Goal: Use online tool/utility: Utilize a website feature to perform a specific function

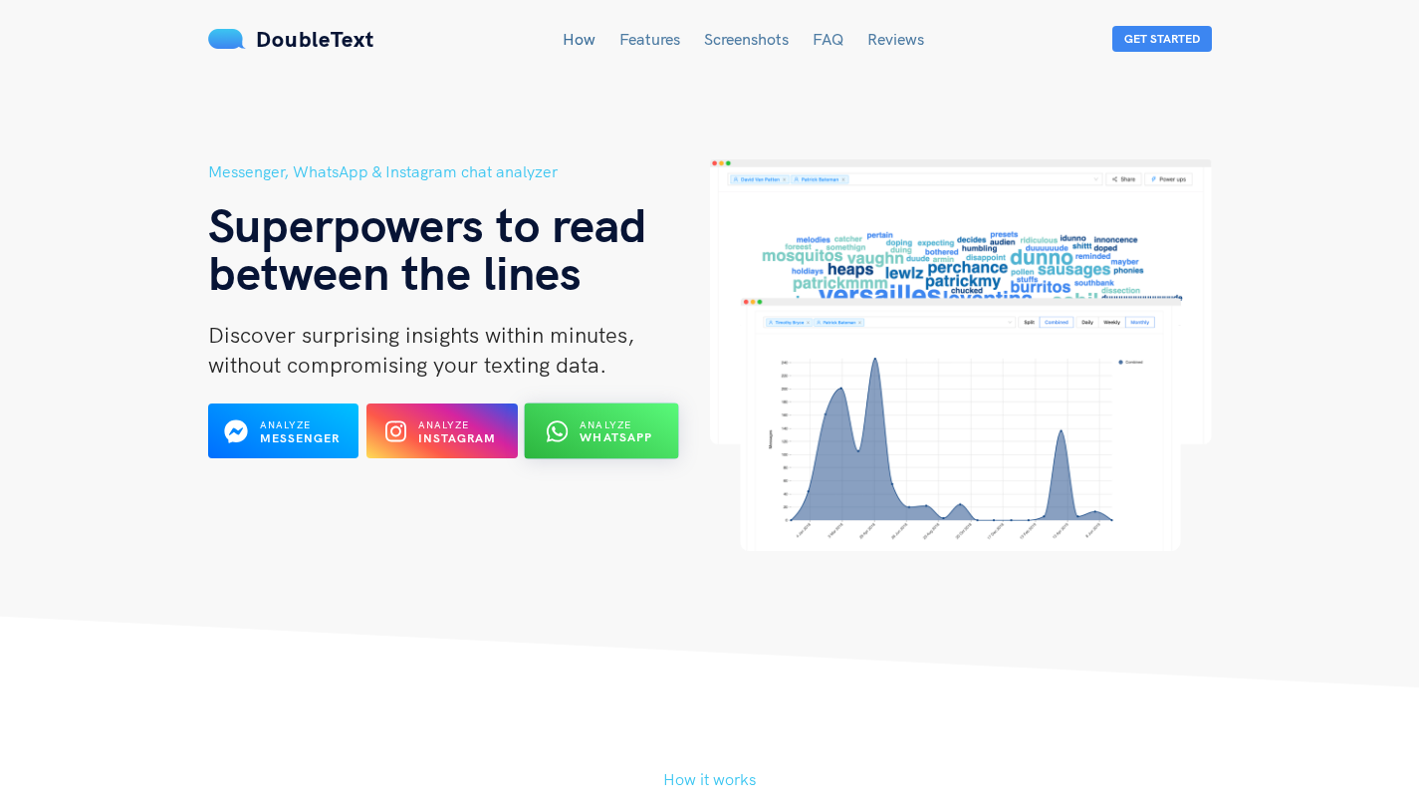
click at [620, 435] on b "WhatsApp" at bounding box center [617, 437] width 73 height 15
click at [614, 454] on button "Analyze WhatsApp" at bounding box center [602, 431] width 154 height 56
click at [615, 436] on b "WhatsApp" at bounding box center [617, 437] width 73 height 15
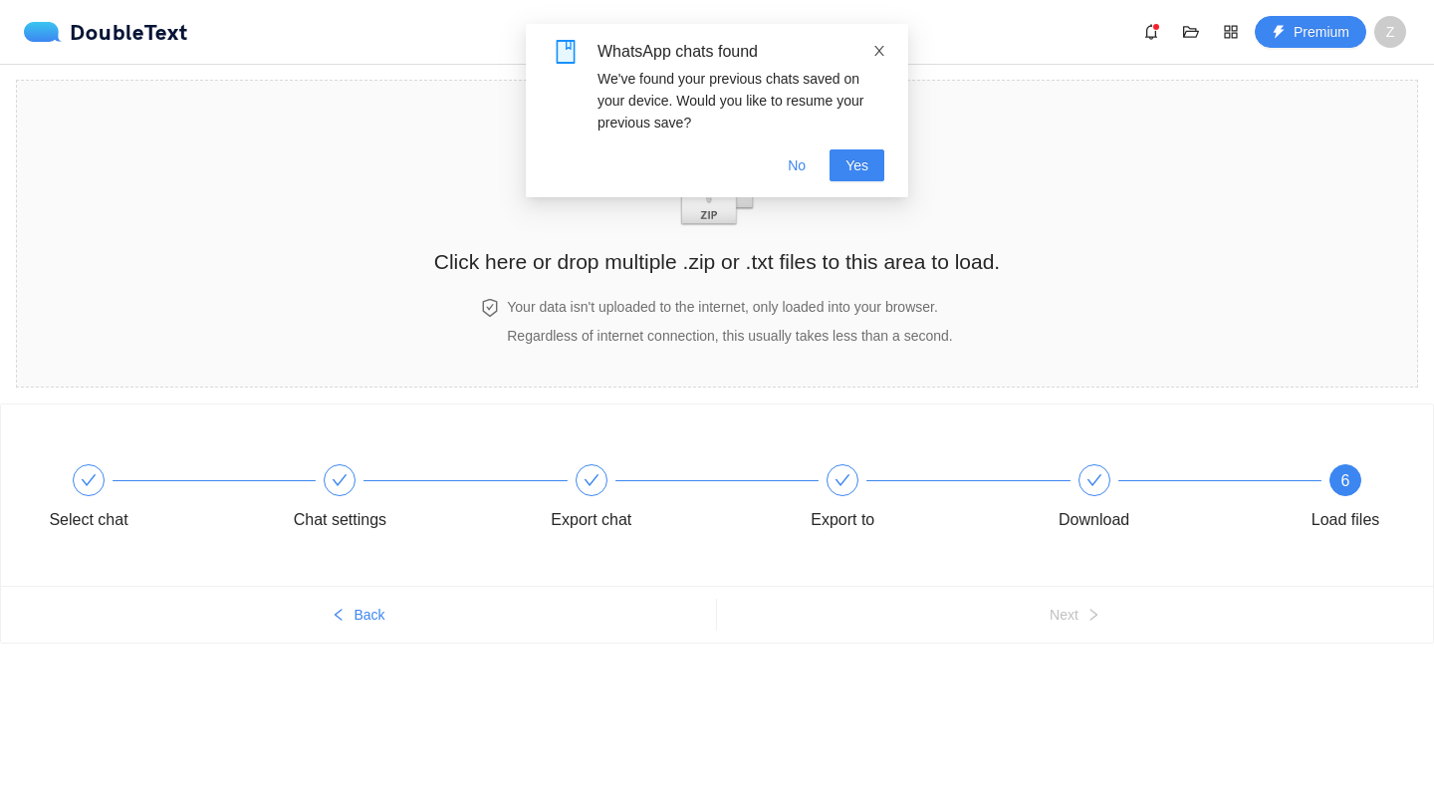
click at [873, 44] on icon "close" at bounding box center [879, 51] width 14 height 14
click at [720, 174] on img "zipOrTextIcon" at bounding box center [717, 180] width 93 height 92
click at [873, 52] on icon "close" at bounding box center [879, 51] width 14 height 14
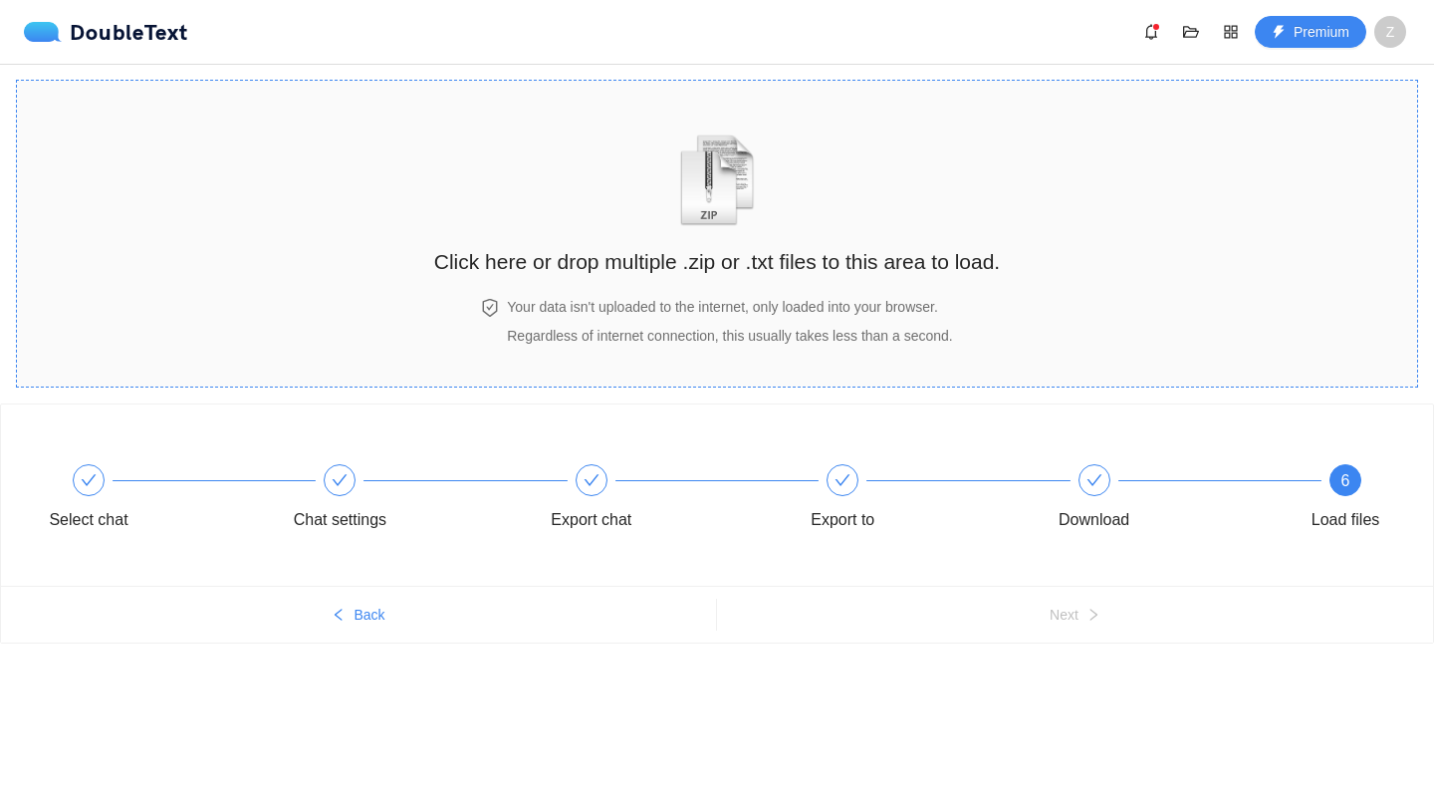
click at [734, 179] on img "zipOrTextIcon" at bounding box center [717, 180] width 93 height 92
click at [659, 286] on div "Click here or drop multiple .zip or .txt files to this area to load." at bounding box center [717, 194] width 566 height 187
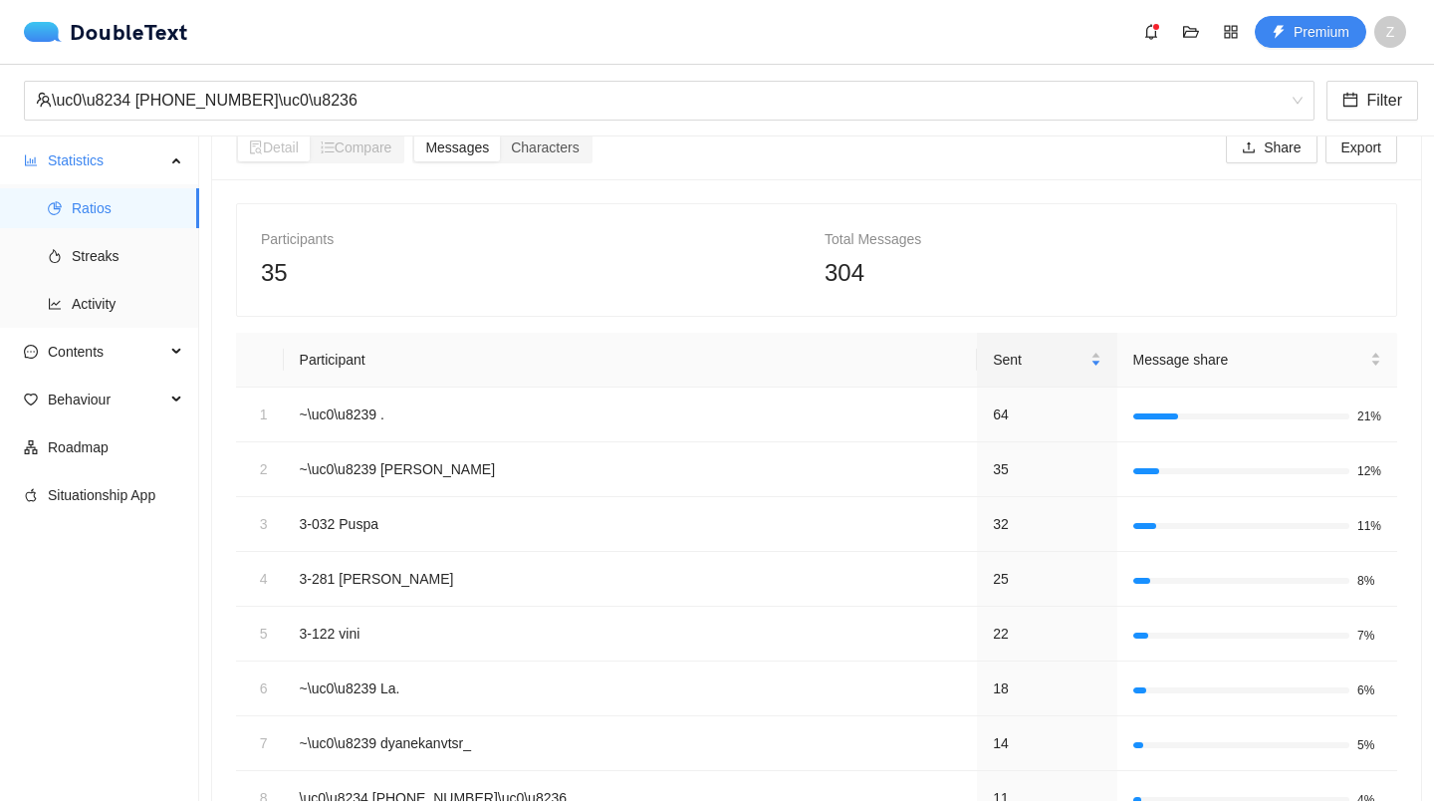
scroll to position [49, 0]
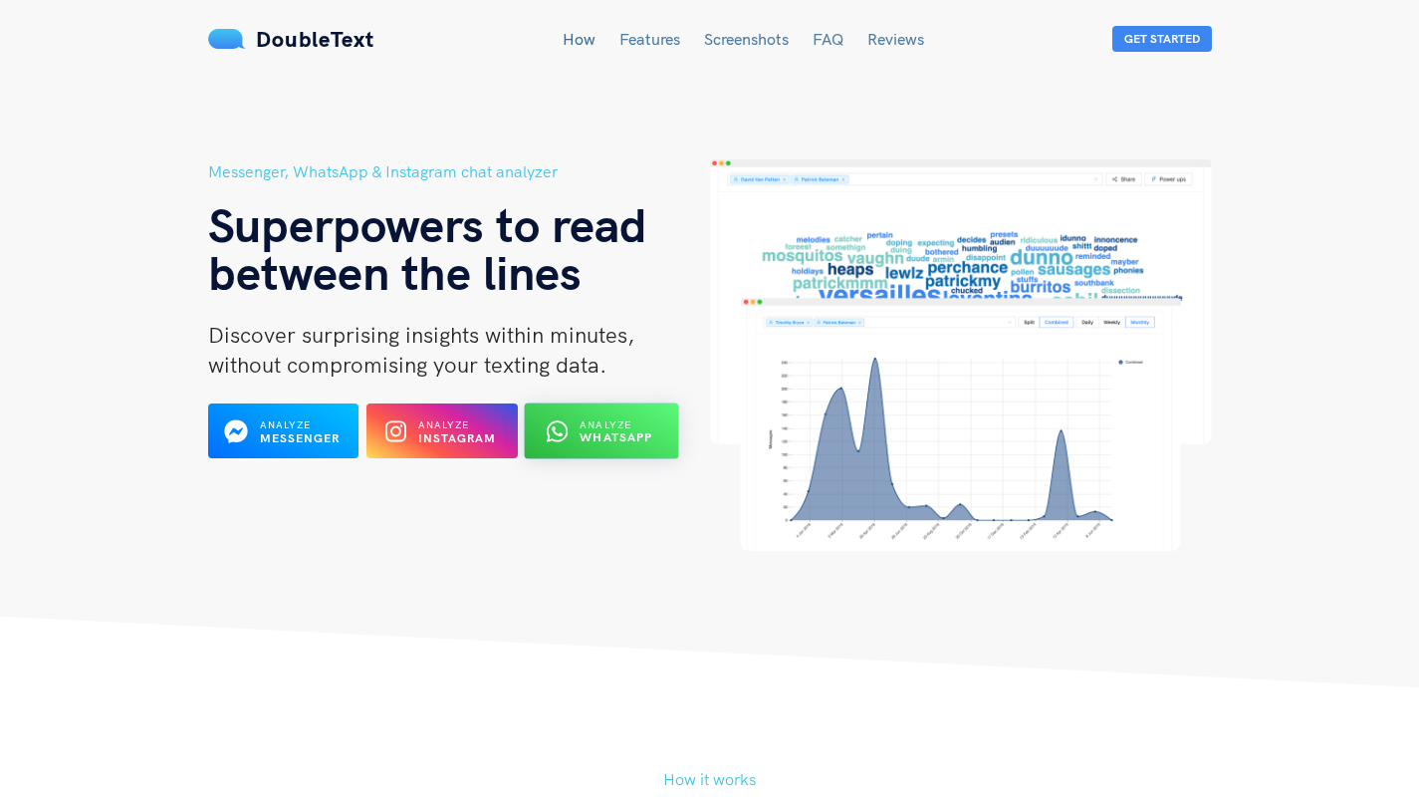
click at [592, 443] on b "WhatsApp" at bounding box center [617, 437] width 73 height 15
click at [662, 438] on button "Analyze WhatsApp" at bounding box center [602, 431] width 154 height 56
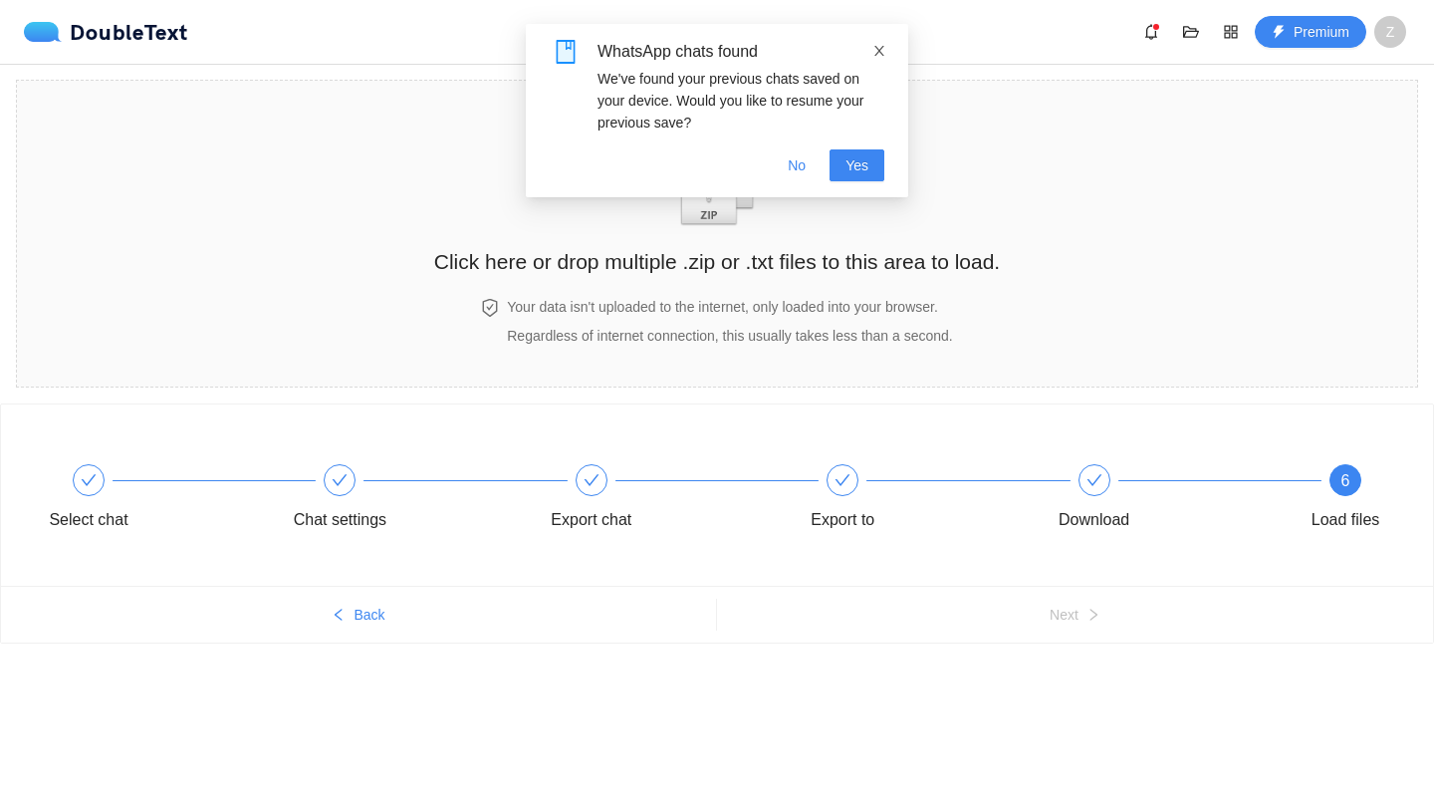
click at [882, 51] on icon "close" at bounding box center [879, 51] width 14 height 14
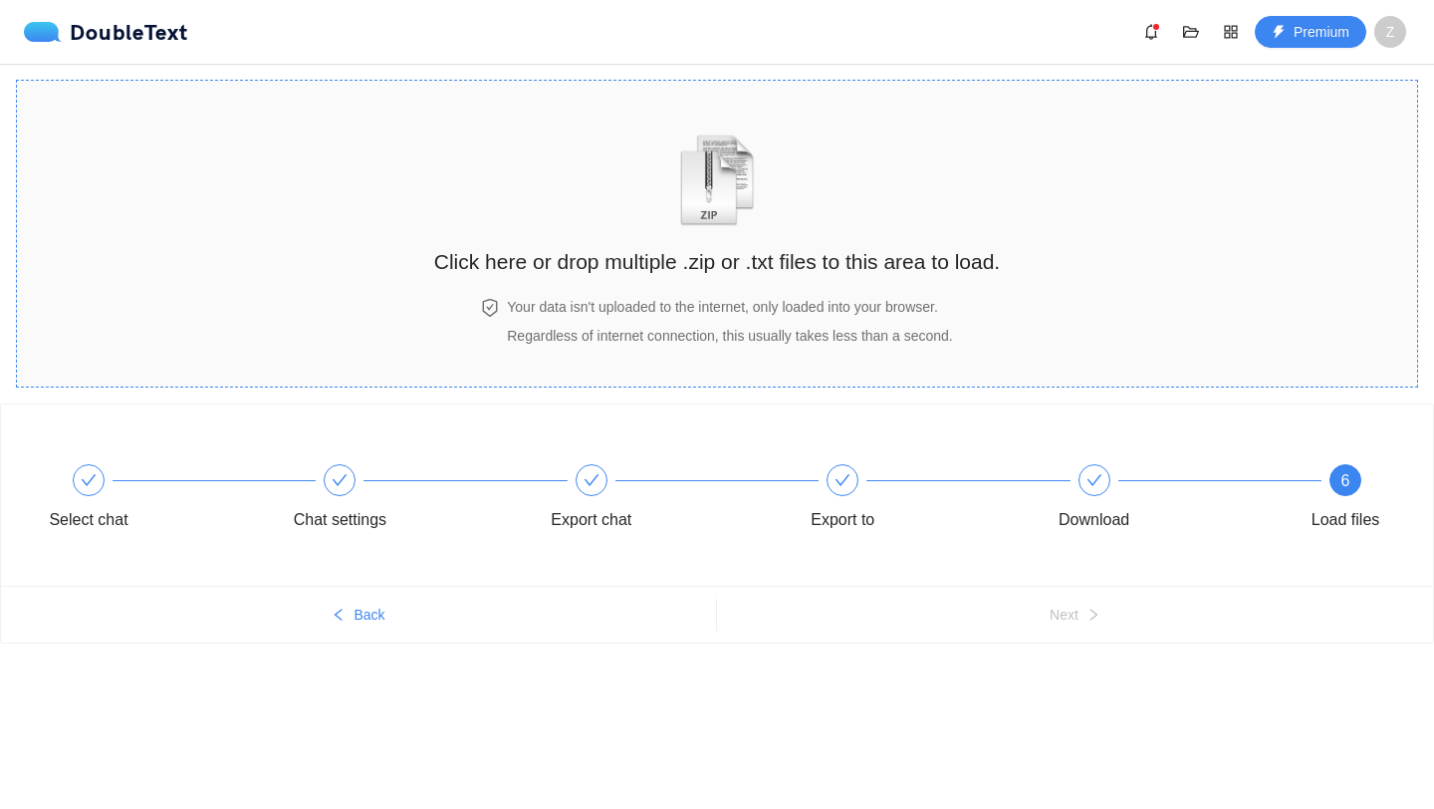
click at [763, 186] on span at bounding box center [717, 173] width 101 height 110
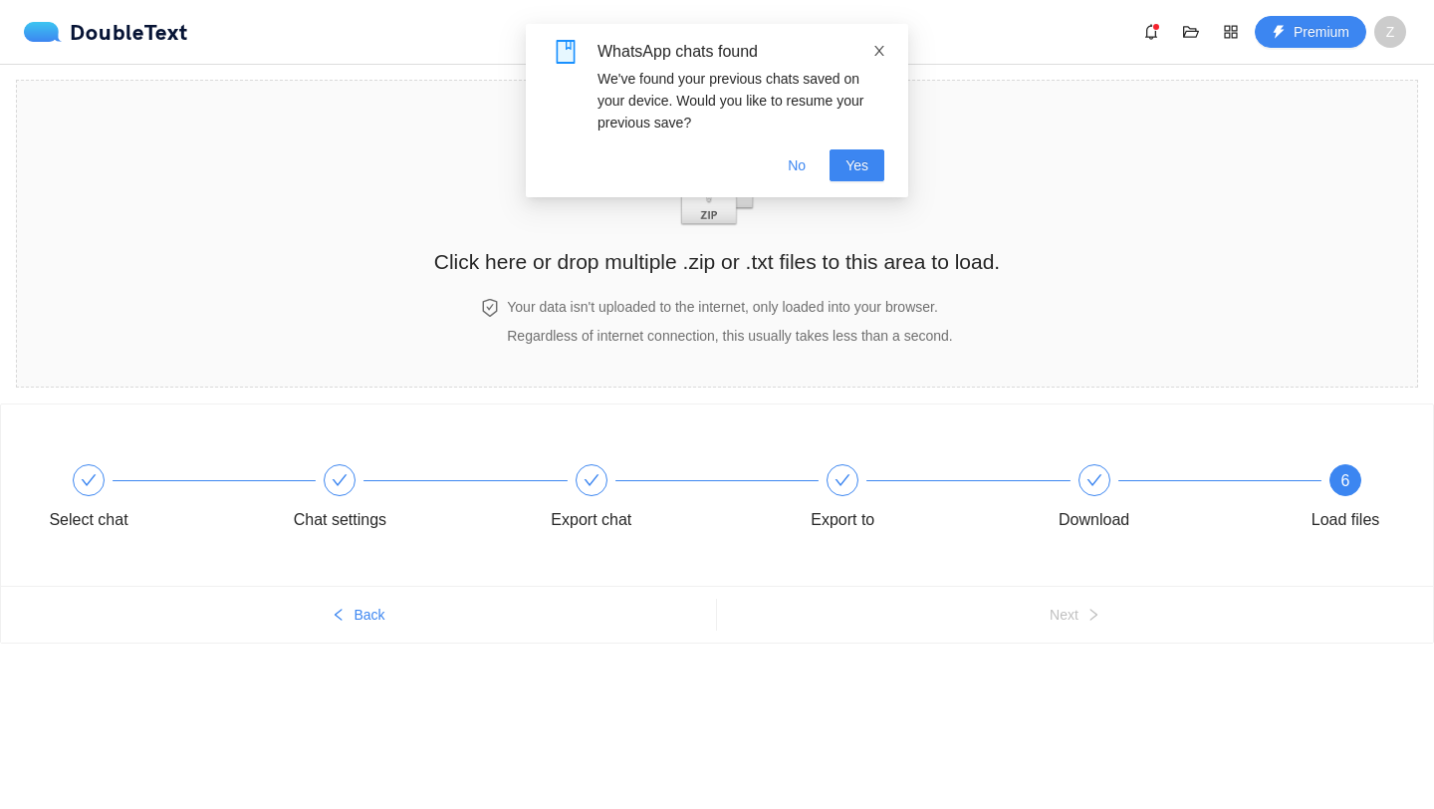
click at [877, 54] on icon "close" at bounding box center [879, 51] width 14 height 14
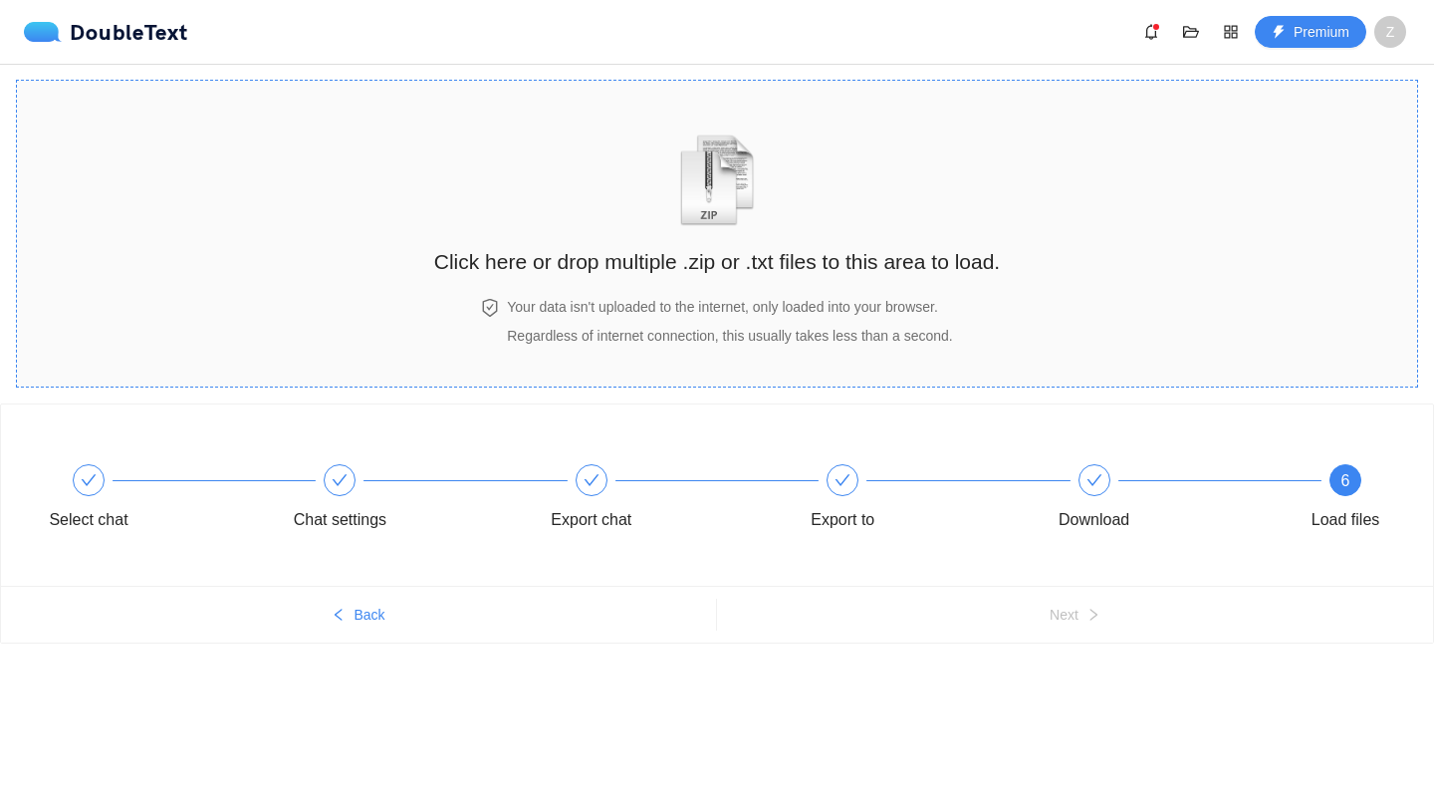
click at [823, 161] on div "Click here or drop multiple .zip or .txt files to this area to load." at bounding box center [717, 189] width 566 height 177
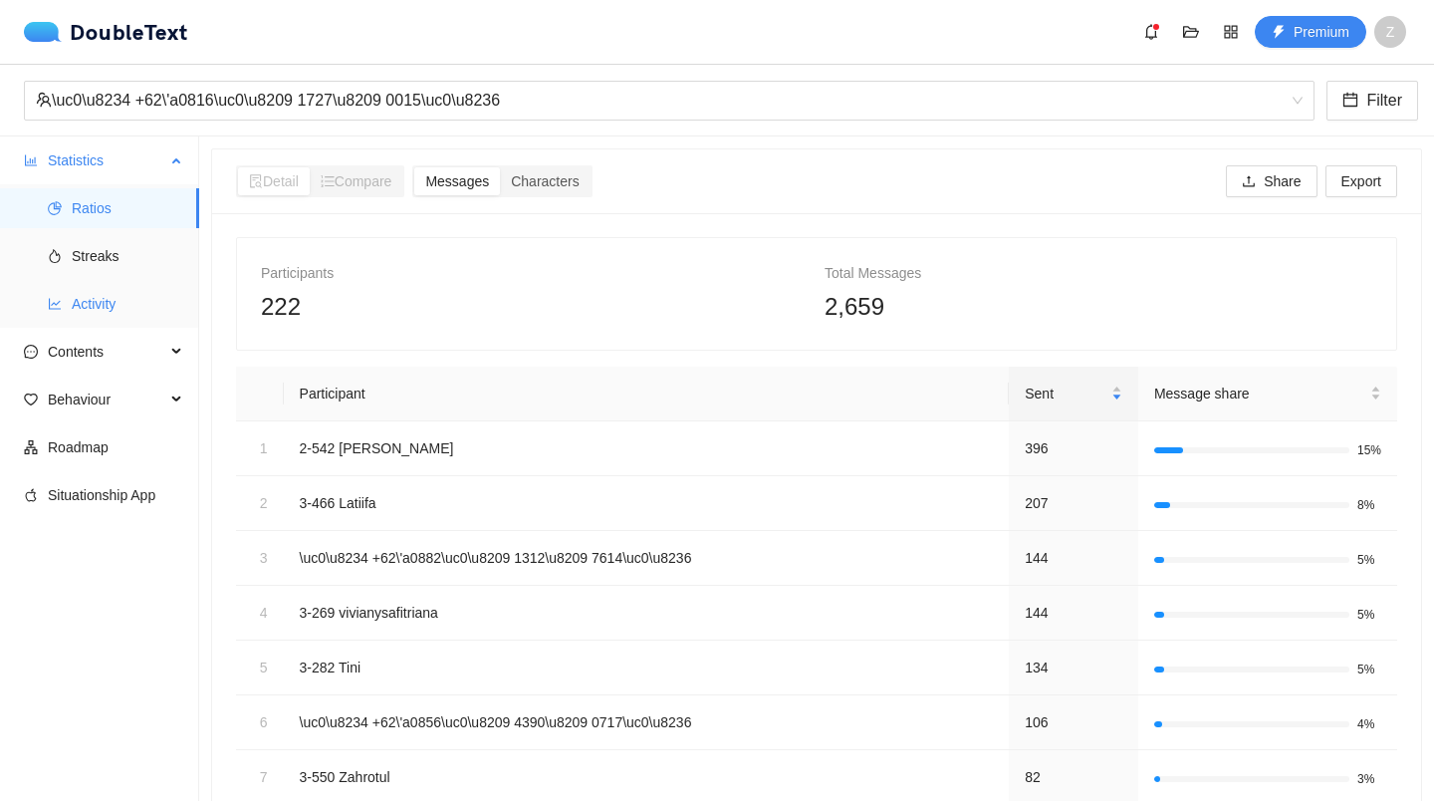
click at [115, 318] on span "Activity" at bounding box center [128, 304] width 112 height 40
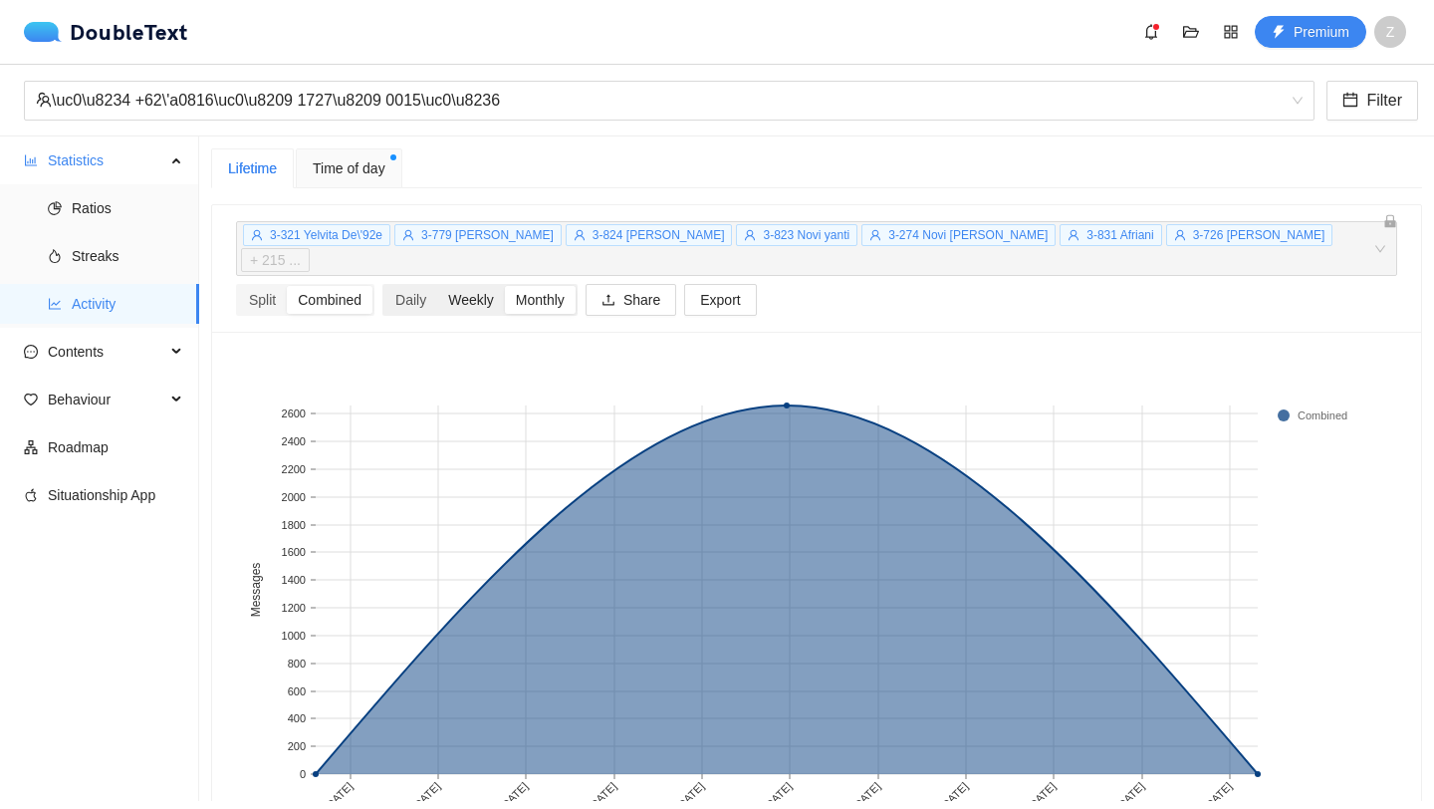
click at [489, 286] on div "Weekly" at bounding box center [471, 300] width 68 height 28
click at [437, 286] on input "Weekly" at bounding box center [437, 286] width 0 height 0
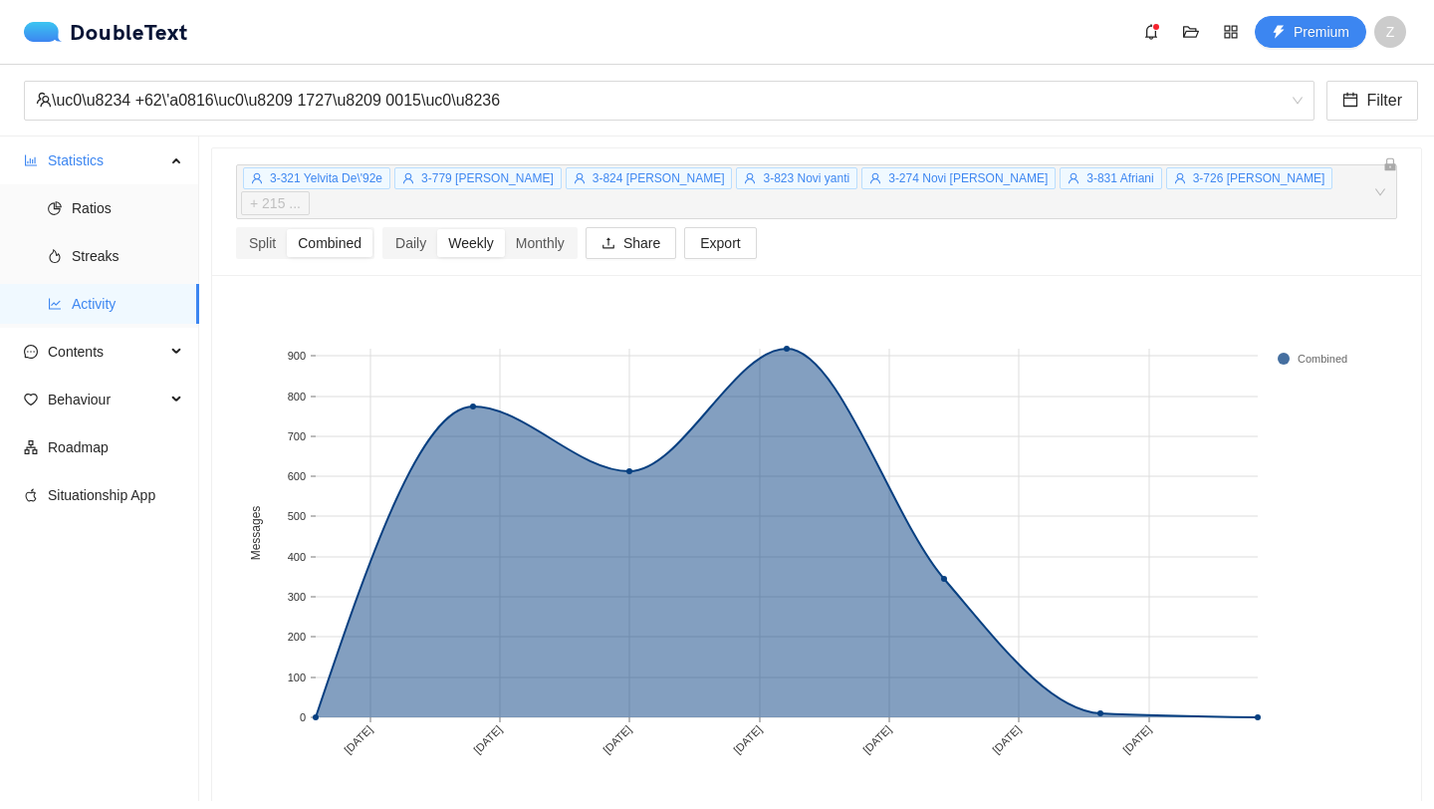
scroll to position [82, 0]
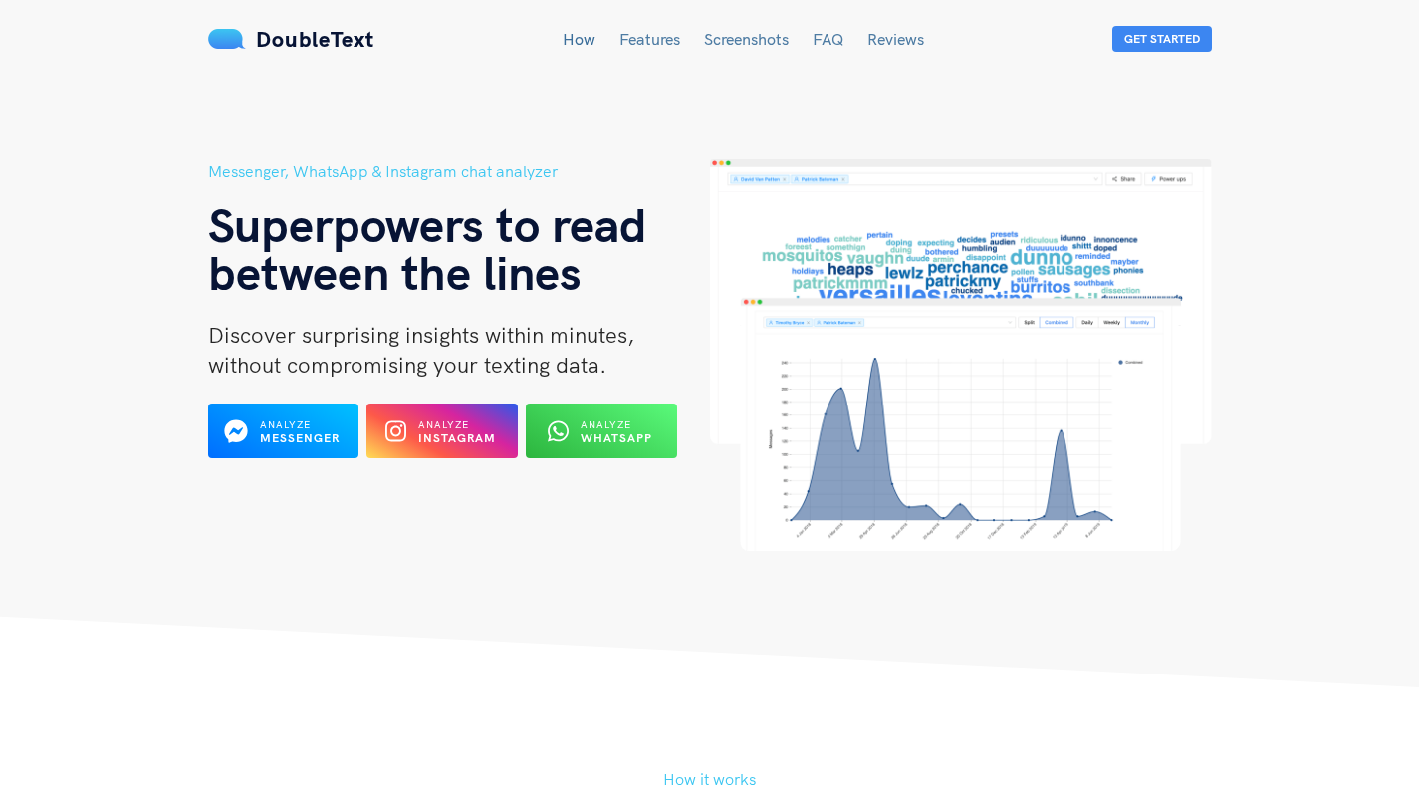
click at [570, 424] on div at bounding box center [562, 430] width 21 height 31
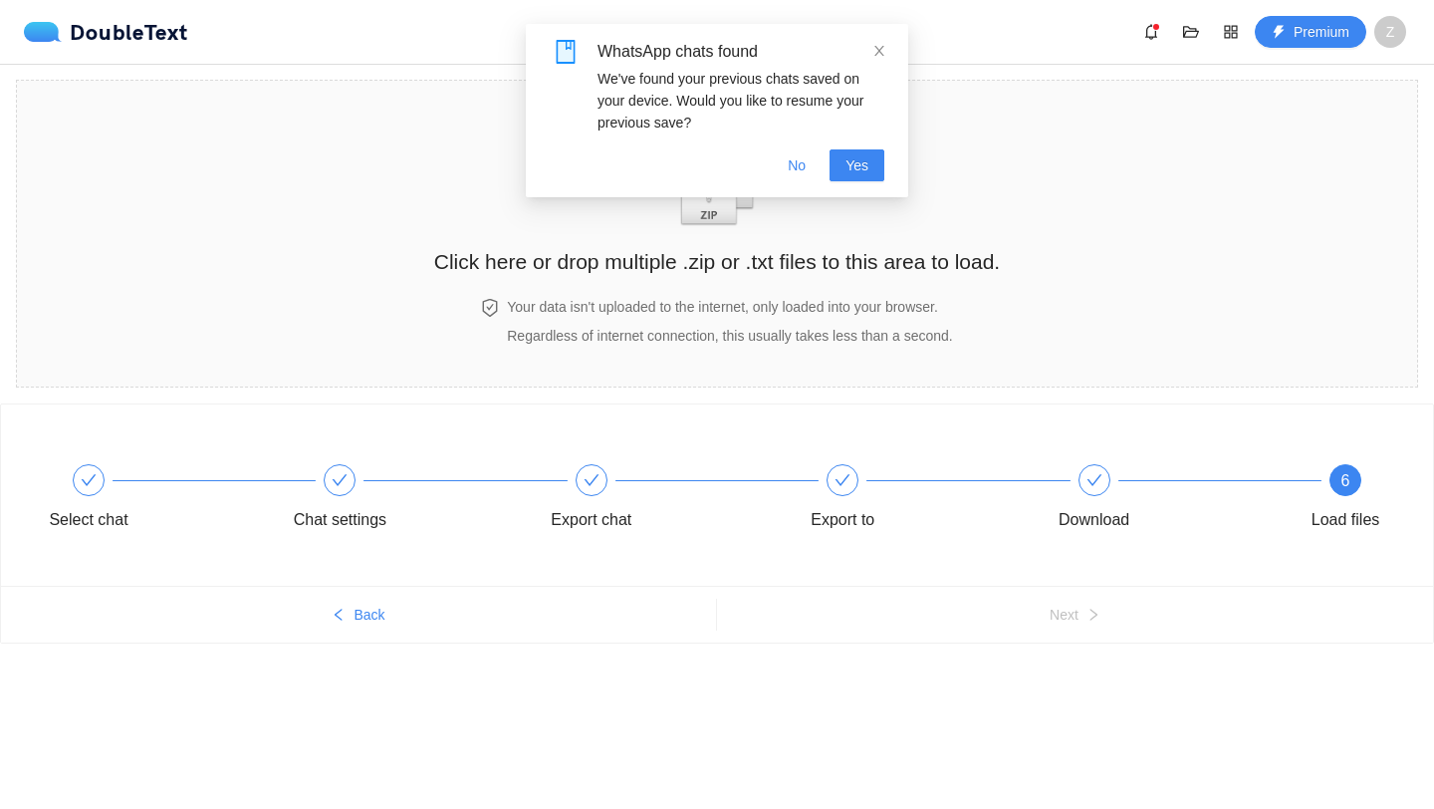
click at [876, 43] on span at bounding box center [879, 51] width 14 height 16
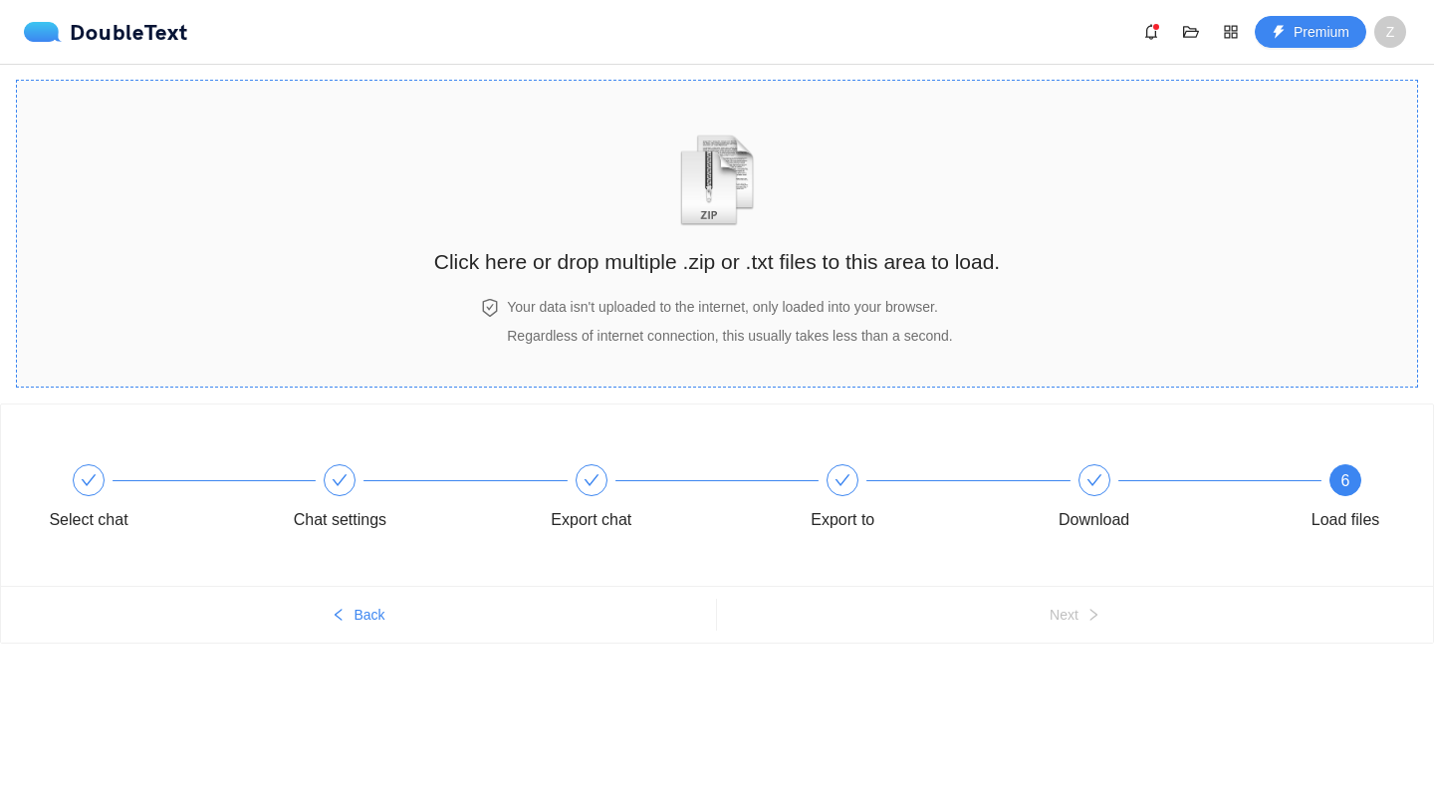
click at [745, 187] on img "zipOrTextIcon" at bounding box center [717, 180] width 93 height 92
